Goal: Task Accomplishment & Management: Manage account settings

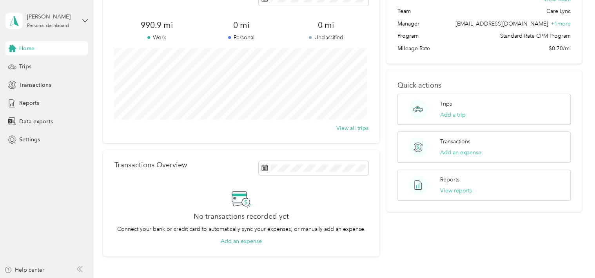
scroll to position [53, 0]
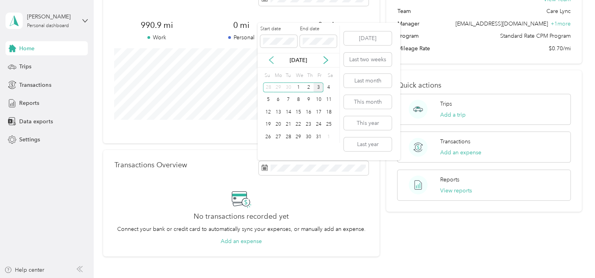
click at [274, 56] on icon at bounding box center [271, 60] width 8 height 8
click at [287, 139] on div "30" at bounding box center [289, 137] width 10 height 10
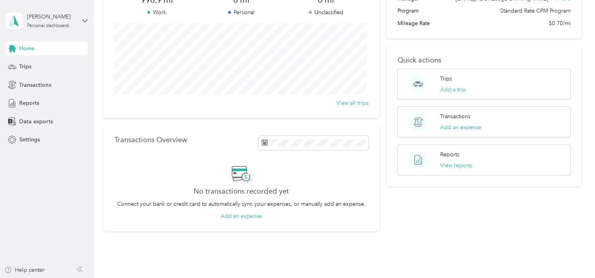
scroll to position [79, 0]
click at [464, 166] on button "View reports" at bounding box center [456, 165] width 32 height 8
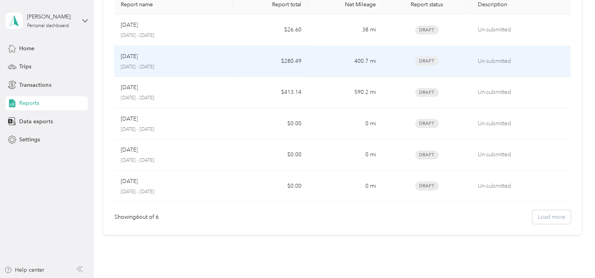
scroll to position [33, 0]
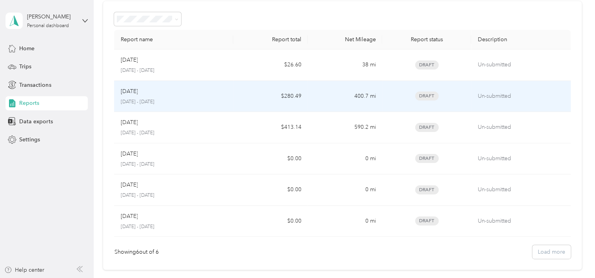
click at [216, 96] on div "Sep [DATE] - [DATE]" at bounding box center [173, 96] width 107 height 18
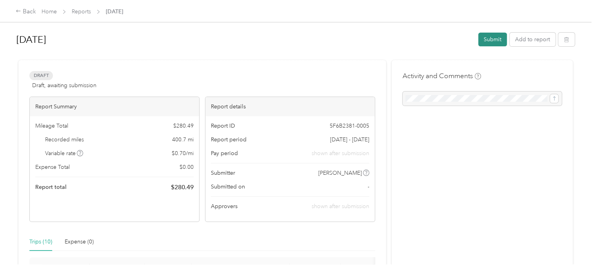
click at [489, 41] on button "Submit" at bounding box center [492, 40] width 29 height 14
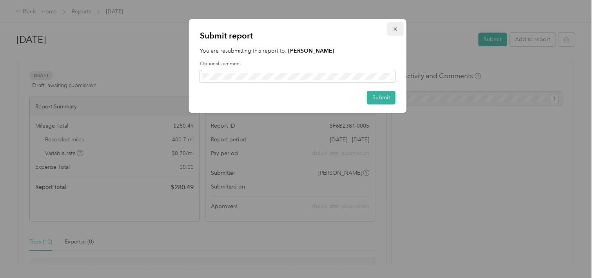
click at [395, 28] on icon "button" at bounding box center [395, 28] width 5 height 5
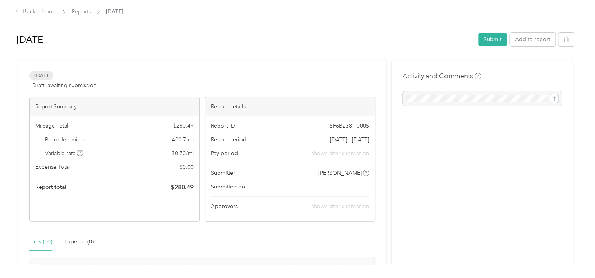
drag, startPoint x: 256, startPoint y: 76, endPoint x: 464, endPoint y: 138, distance: 216.9
click at [30, 12] on div "Back" at bounding box center [26, 11] width 20 height 9
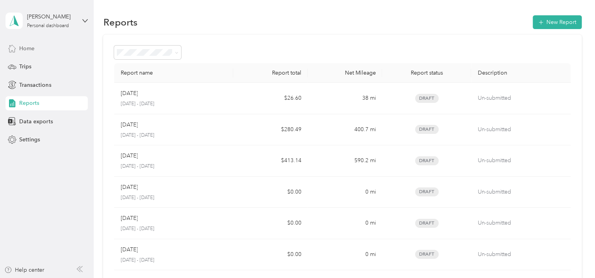
click at [38, 47] on div "Home" at bounding box center [46, 48] width 82 height 14
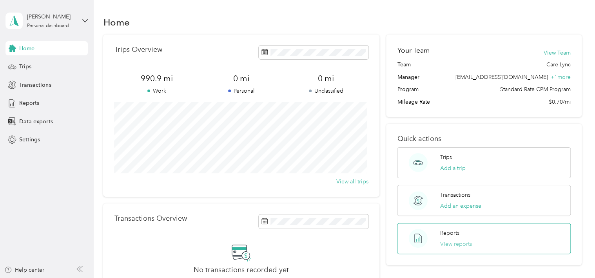
click at [453, 243] on button "View reports" at bounding box center [456, 244] width 32 height 8
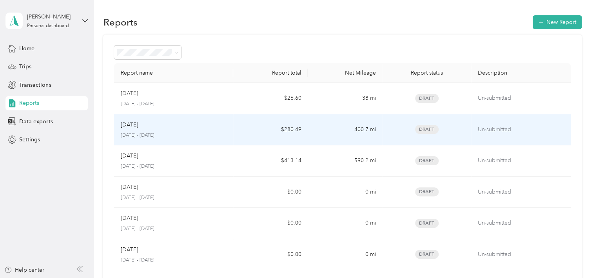
click at [251, 132] on td "$280.49" at bounding box center [270, 129] width 75 height 31
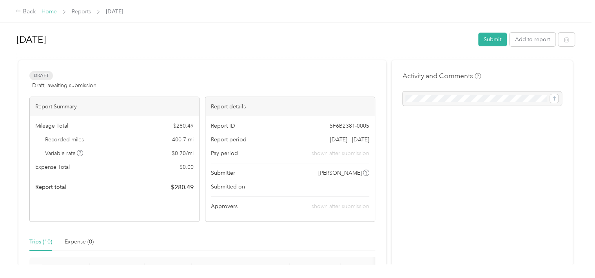
drag, startPoint x: 273, startPoint y: 77, endPoint x: 51, endPoint y: 12, distance: 230.8
click at [51, 12] on link "Home" at bounding box center [49, 11] width 15 height 7
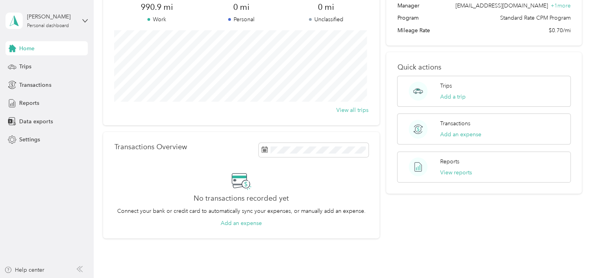
scroll to position [113, 0]
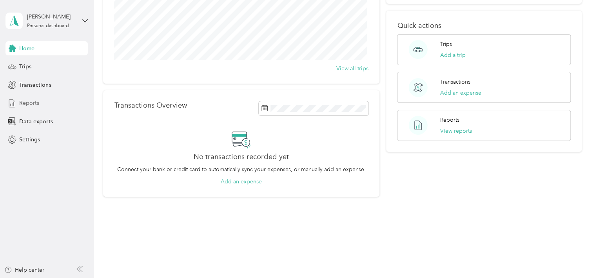
click at [36, 105] on span "Reports" at bounding box center [29, 103] width 20 height 8
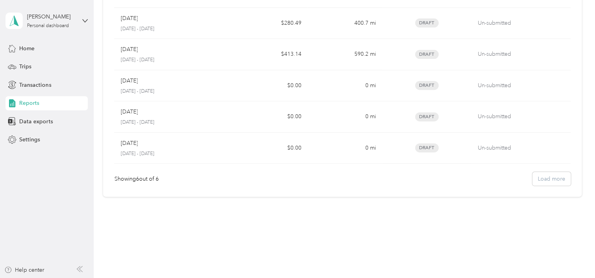
scroll to position [105, 0]
click at [547, 187] on div "Report name Report total Net Mileage Report status Description Oct [DATE] - [DA…" at bounding box center [342, 63] width 478 height 269
click at [548, 183] on div "Showing 6 out of 6 Load more" at bounding box center [342, 180] width 456 height 14
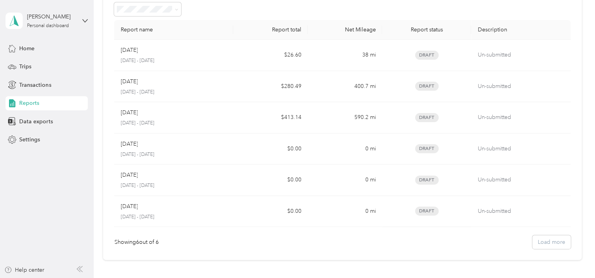
scroll to position [0, 0]
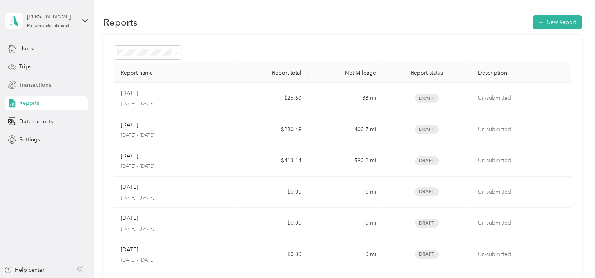
click at [52, 87] on div "Transactions" at bounding box center [46, 85] width 82 height 14
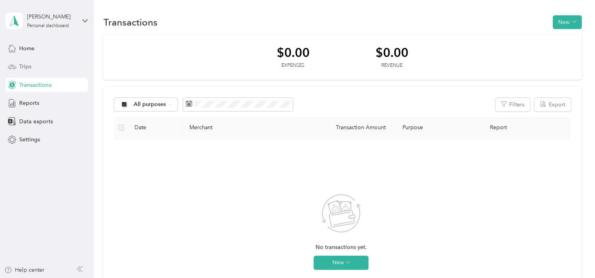
click at [37, 66] on div "Trips" at bounding box center [46, 67] width 82 height 14
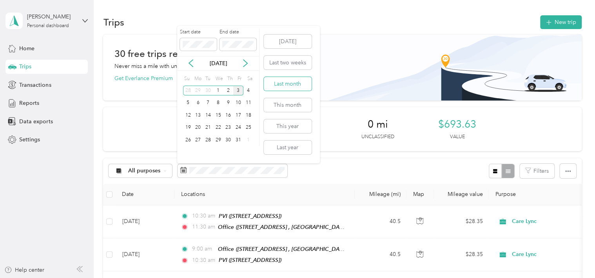
click at [292, 84] on button "Last month" at bounding box center [288, 84] width 48 height 14
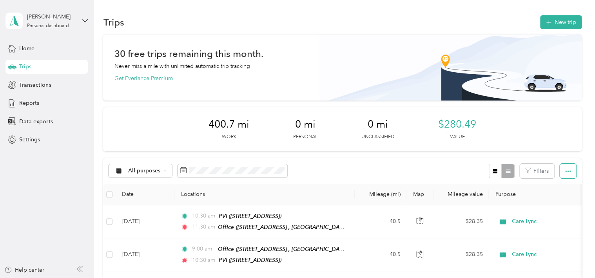
click at [568, 171] on icon "button" at bounding box center [567, 171] width 5 height 2
click at [558, 196] on span "Export" at bounding box center [555, 199] width 16 height 7
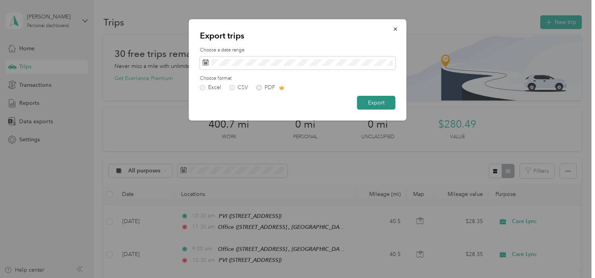
click at [381, 105] on button "Export" at bounding box center [376, 103] width 38 height 14
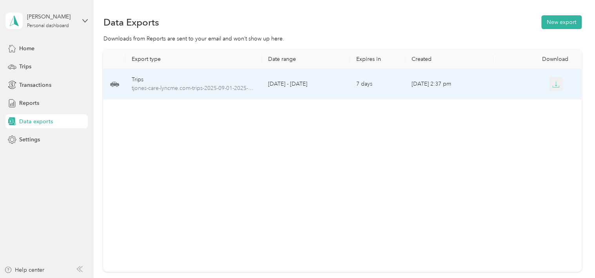
click at [554, 85] on icon "button" at bounding box center [556, 84] width 7 height 7
